Goal: Task Accomplishment & Management: Use online tool/utility

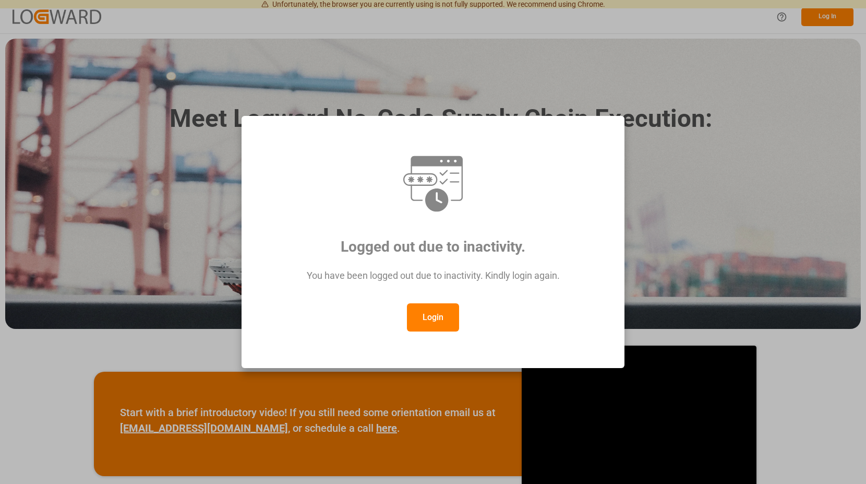
click at [438, 315] on button "Login" at bounding box center [433, 317] width 52 height 28
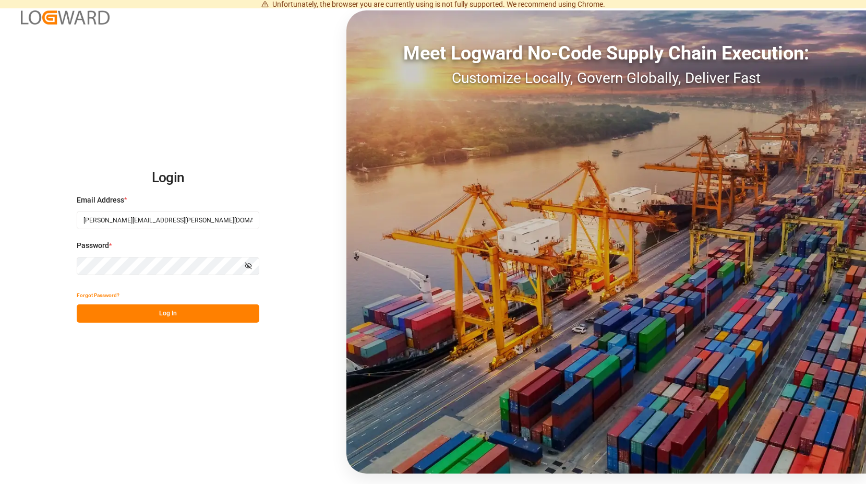
click at [165, 310] on button "Log In" at bounding box center [168, 313] width 183 height 18
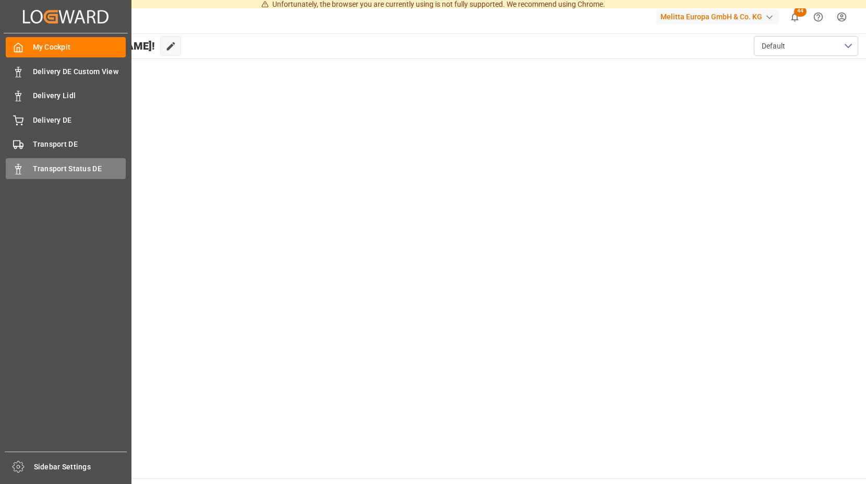
click at [16, 163] on div at bounding box center [15, 168] width 18 height 11
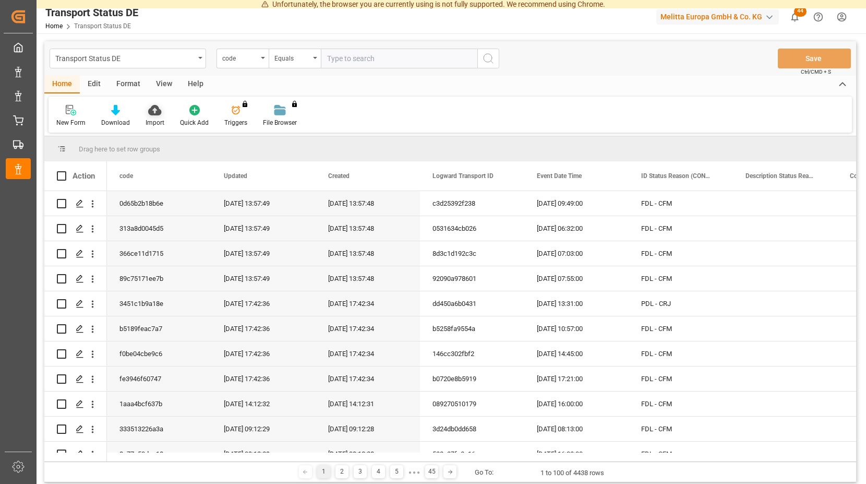
click at [154, 112] on icon at bounding box center [154, 110] width 13 height 10
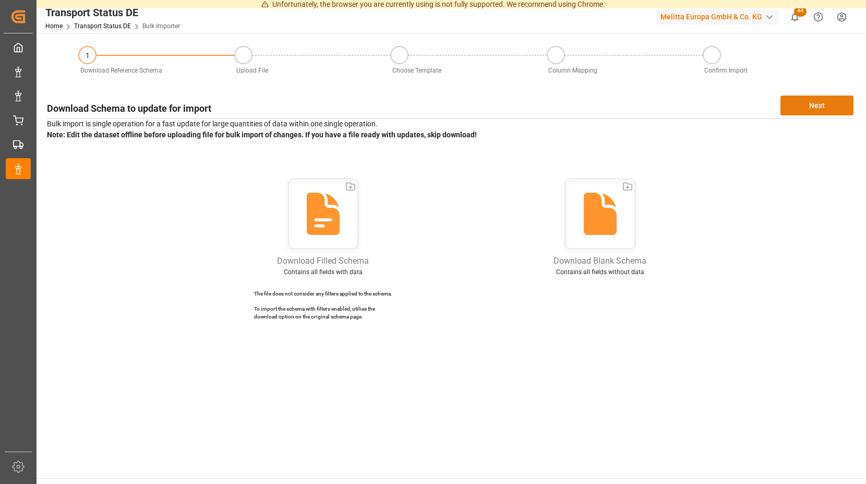
click at [809, 102] on button "Next" at bounding box center [816, 105] width 73 height 20
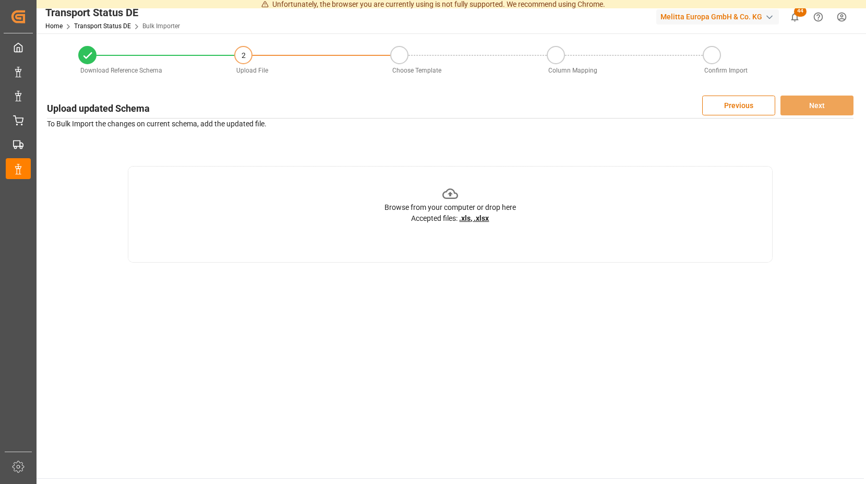
click at [451, 192] on icon at bounding box center [450, 193] width 16 height 10
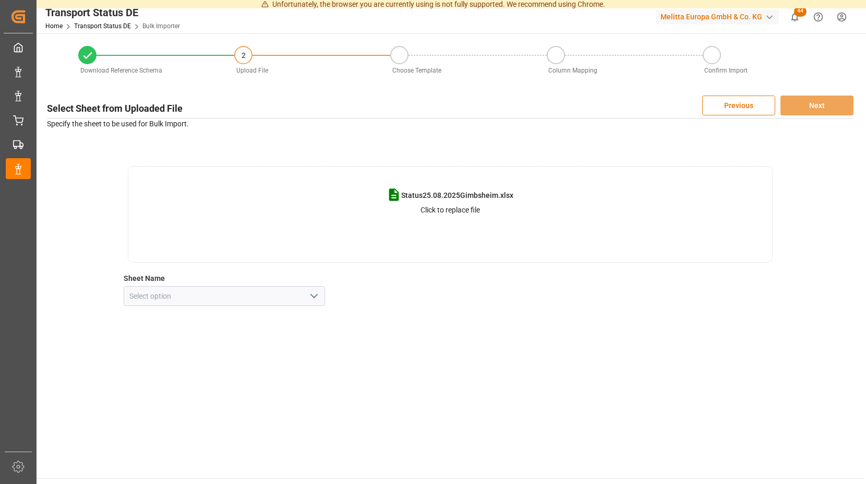
click at [315, 298] on icon "open menu" at bounding box center [314, 295] width 13 height 13
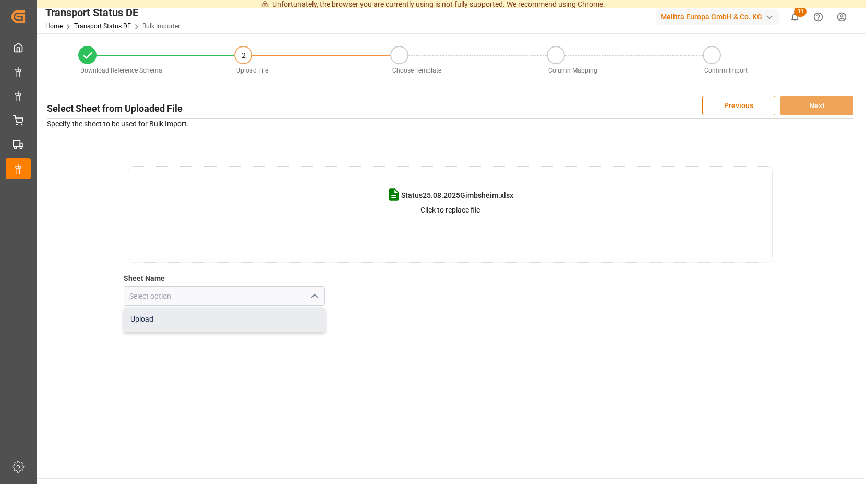
click at [170, 321] on div "Upload" at bounding box center [224, 318] width 201 height 23
type input "Upload"
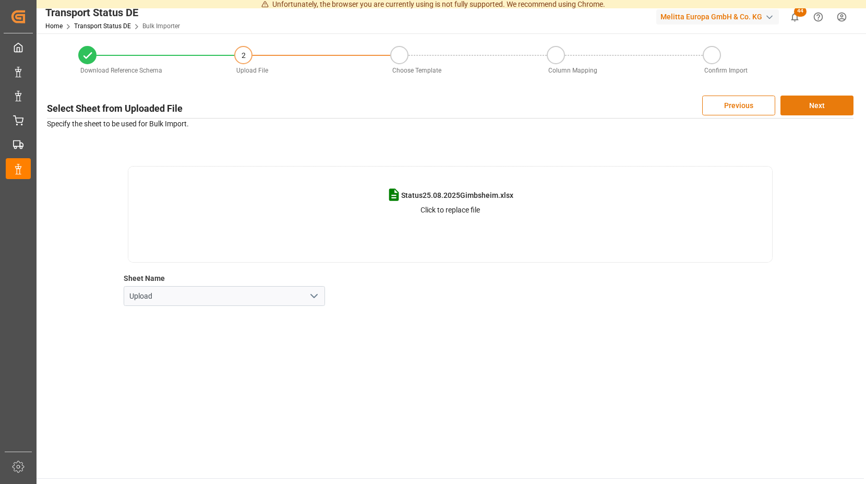
click at [811, 101] on button "Next" at bounding box center [816, 105] width 73 height 20
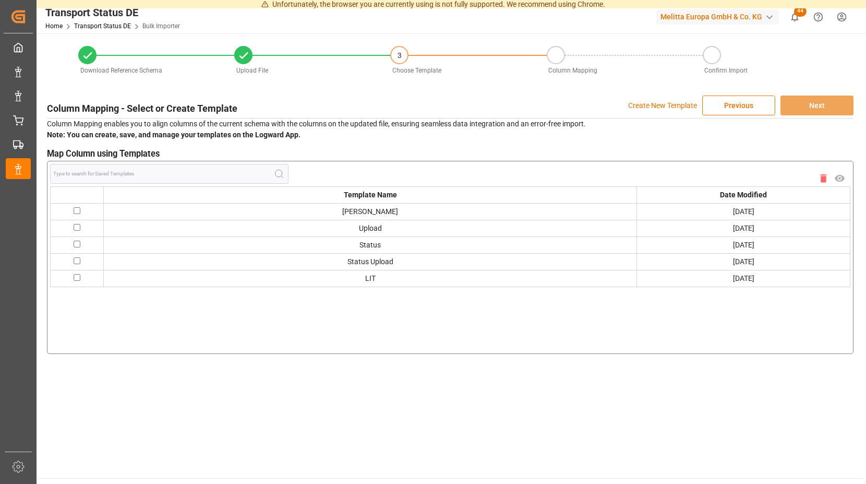
click at [78, 206] on td at bounding box center [77, 211] width 53 height 17
click at [76, 211] on input "checkbox" at bounding box center [77, 210] width 7 height 7
checkbox input "true"
click at [805, 102] on button "Next" at bounding box center [816, 105] width 73 height 20
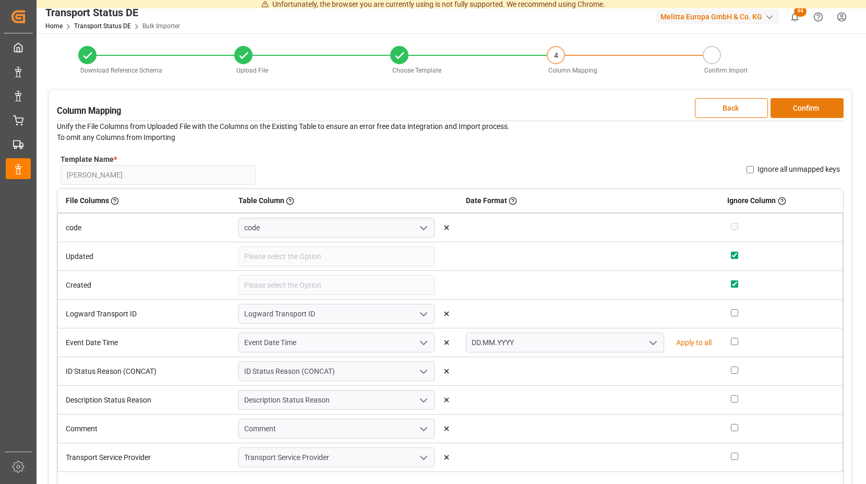
click at [792, 102] on button "Confirm" at bounding box center [806, 108] width 73 height 20
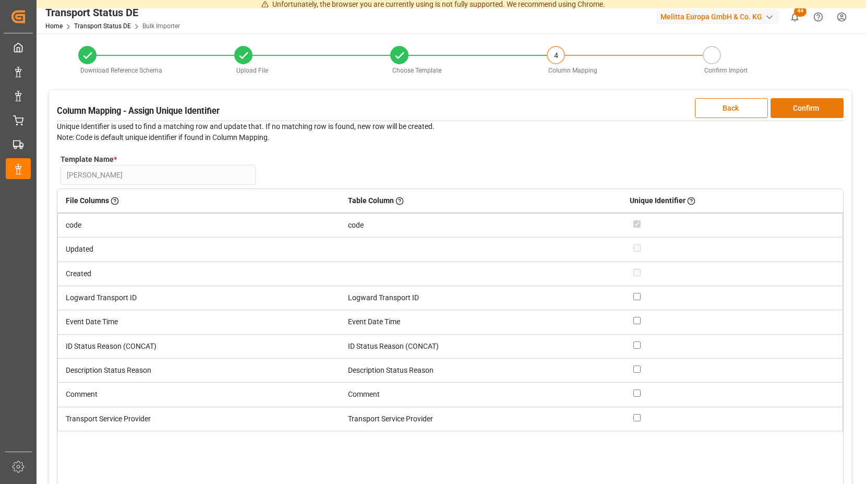
click at [791, 103] on button "Confirm" at bounding box center [806, 108] width 73 height 20
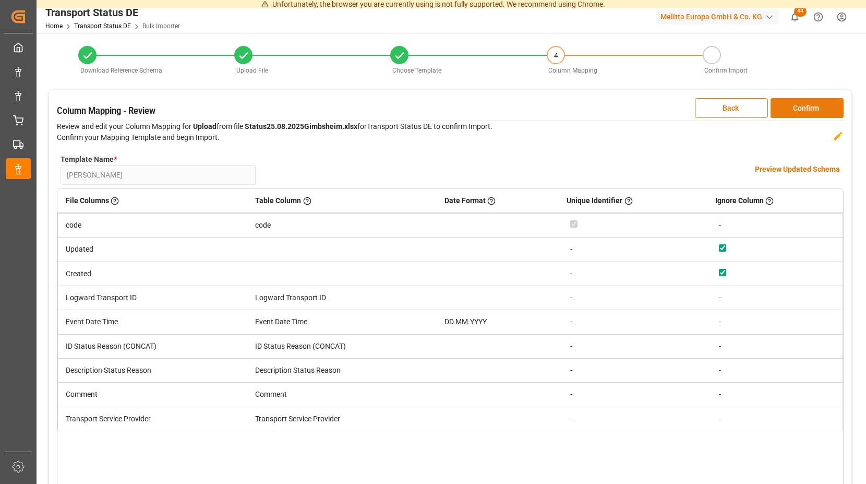
click at [790, 105] on button "Confirm" at bounding box center [806, 108] width 73 height 20
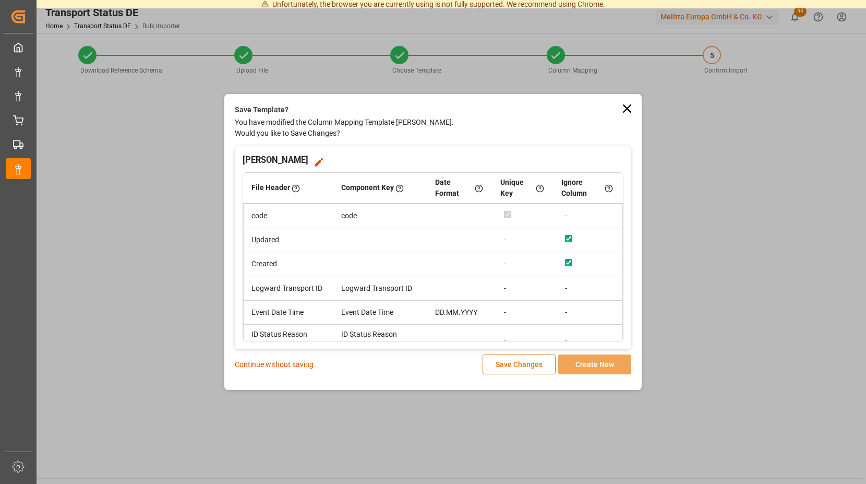
click at [289, 364] on p "Continue without saving" at bounding box center [274, 364] width 79 height 11
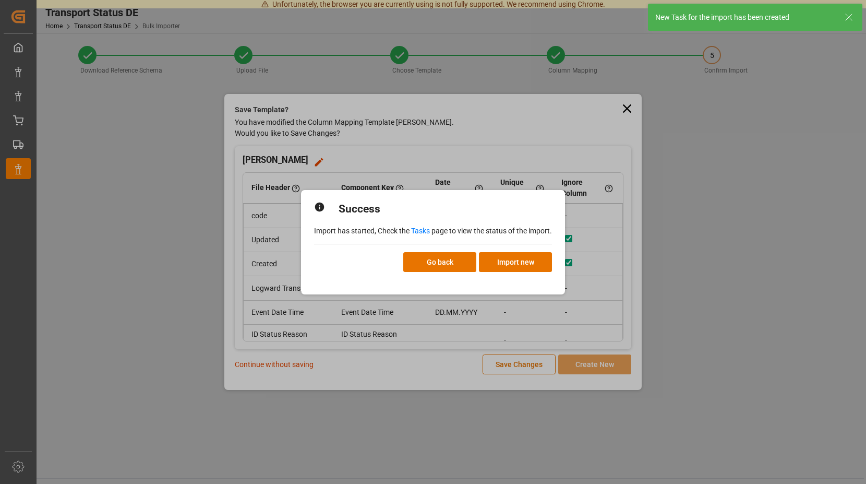
click at [422, 230] on link "Tasks" at bounding box center [420, 230] width 19 height 8
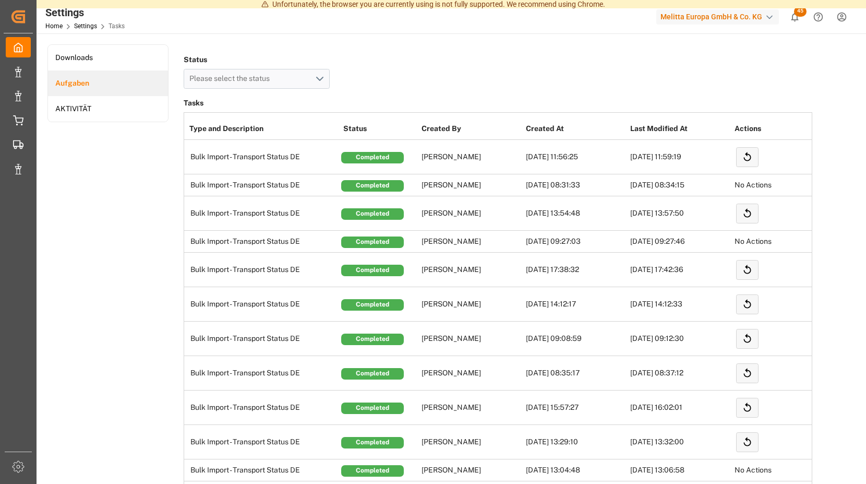
click at [795, 14] on span "45" at bounding box center [800, 11] width 13 height 10
